Goal: Navigation & Orientation: Find specific page/section

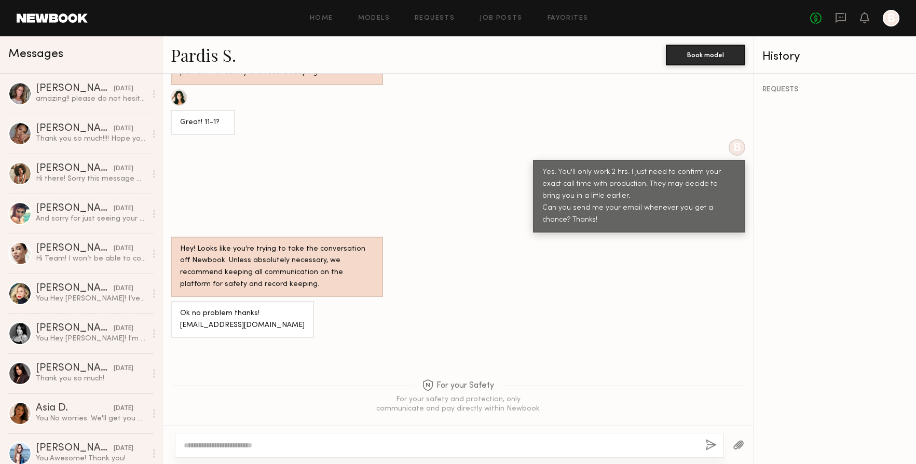
click at [51, 15] on link at bounding box center [52, 17] width 71 height 9
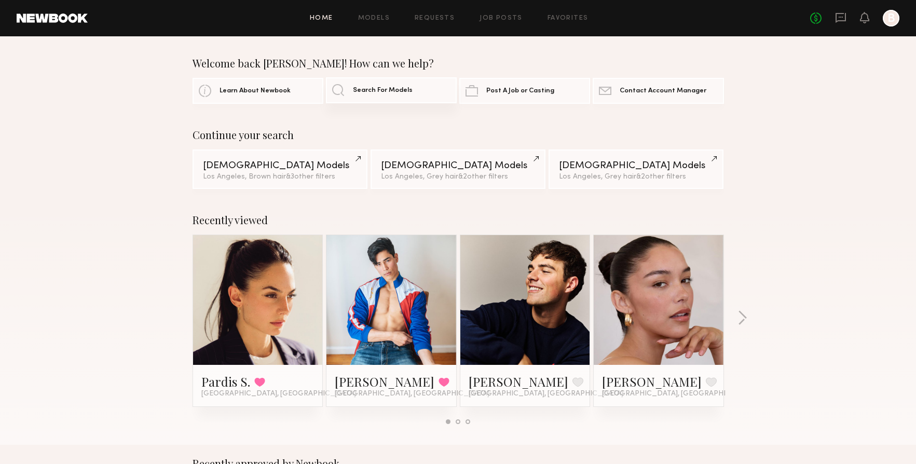
click at [345, 86] on link "Search For Models" at bounding box center [391, 90] width 131 height 26
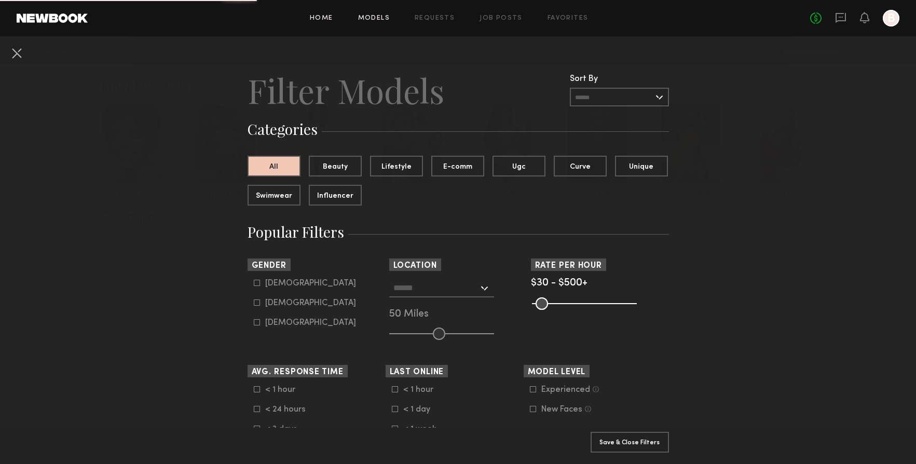
click at [322, 17] on link "Home" at bounding box center [321, 18] width 23 height 7
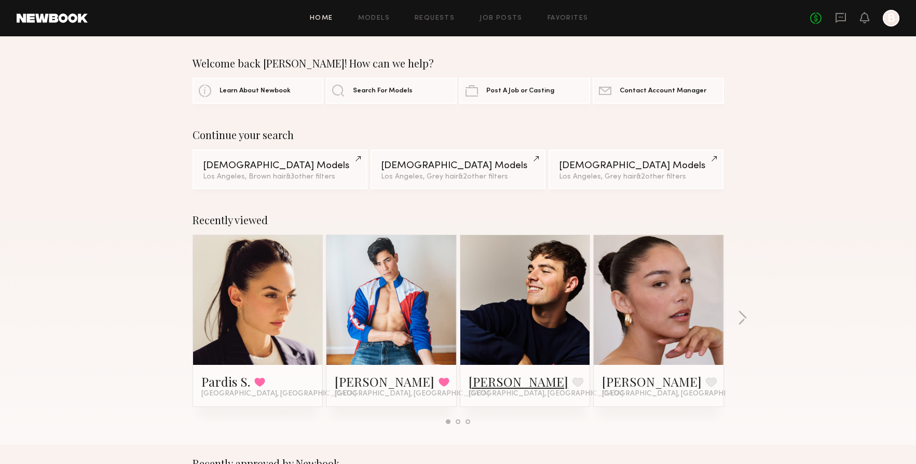
click at [498, 383] on link "[PERSON_NAME]" at bounding box center [519, 381] width 100 height 17
